Goal: Find specific page/section

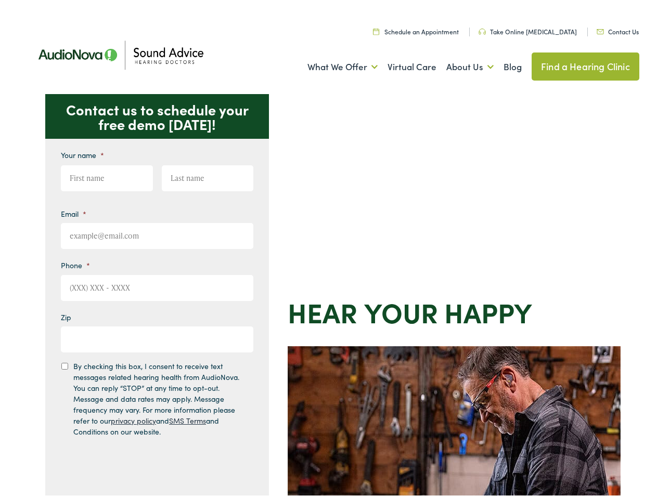
click at [328, 250] on div "Contact us to schedule your free demo [DATE]! Give us a call [PHONE_NUMBER] Ema…" at bounding box center [333, 452] width 666 height 723
click at [333, 64] on link "What We Offer" at bounding box center [342, 64] width 70 height 38
click at [459, 64] on link "About Us" at bounding box center [469, 64] width 47 height 38
